Goal: Find contact information: Find contact information

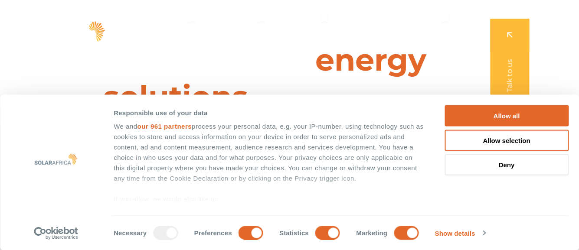
click at [217, 158] on div "We and our 961 partners process your personal data, e.g. your IP-number, using …" at bounding box center [269, 221] width 311 height 201
drag, startPoint x: 217, startPoint y: 156, endPoint x: 149, endPoint y: 137, distance: 70.3
click at [217, 157] on div "We and our 961 partners process your personal data, e.g. your IP-number, using …" at bounding box center [269, 221] width 311 height 201
